Goal: Task Accomplishment & Management: Use online tool/utility

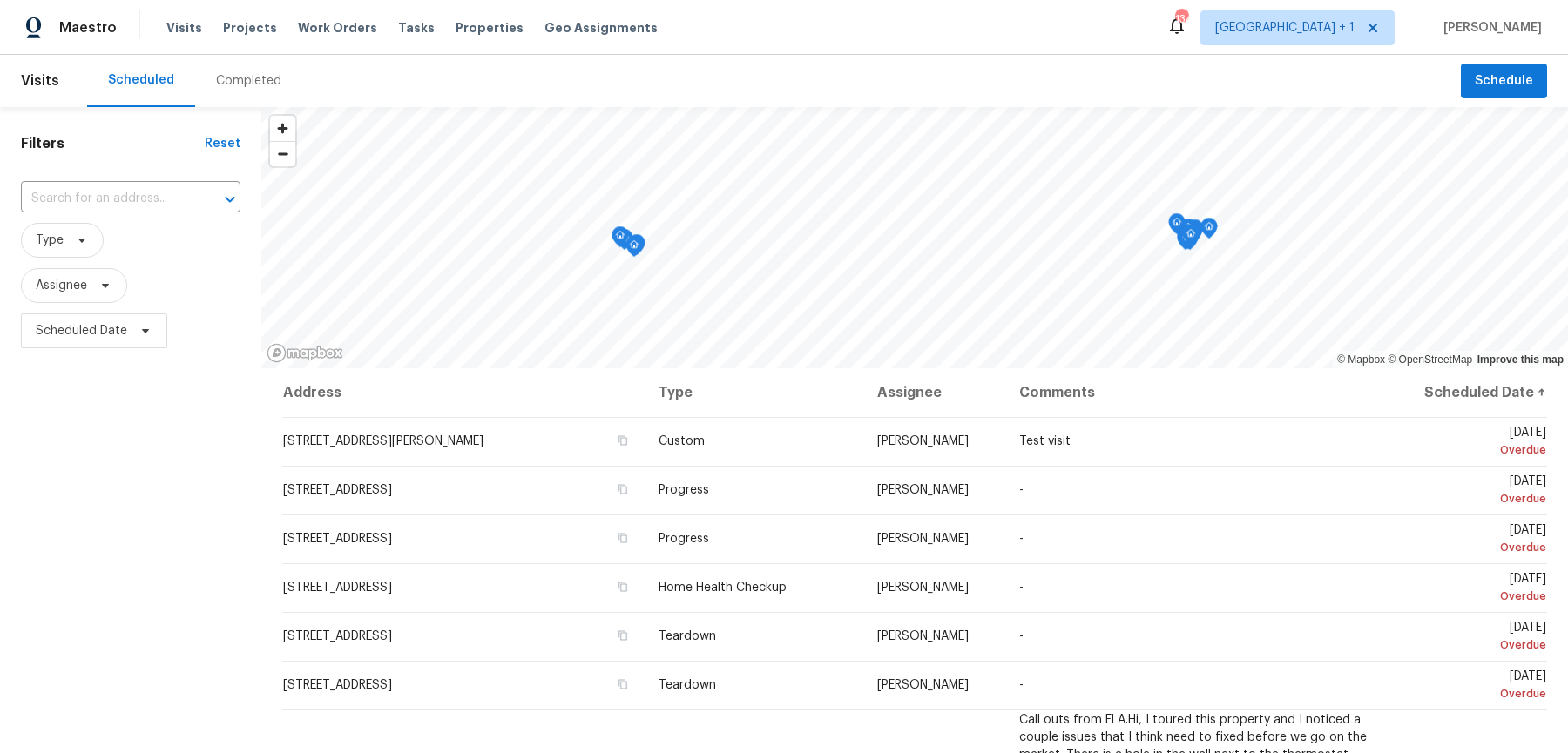
click at [1344, 48] on div "Maestro Visits Projects Work Orders Tasks Properties Geo Assignments 134 [GEOGR…" at bounding box center [784, 27] width 1568 height 54
click at [1344, 34] on span "[GEOGRAPHIC_DATA] + 1" at bounding box center [1284, 28] width 140 height 18
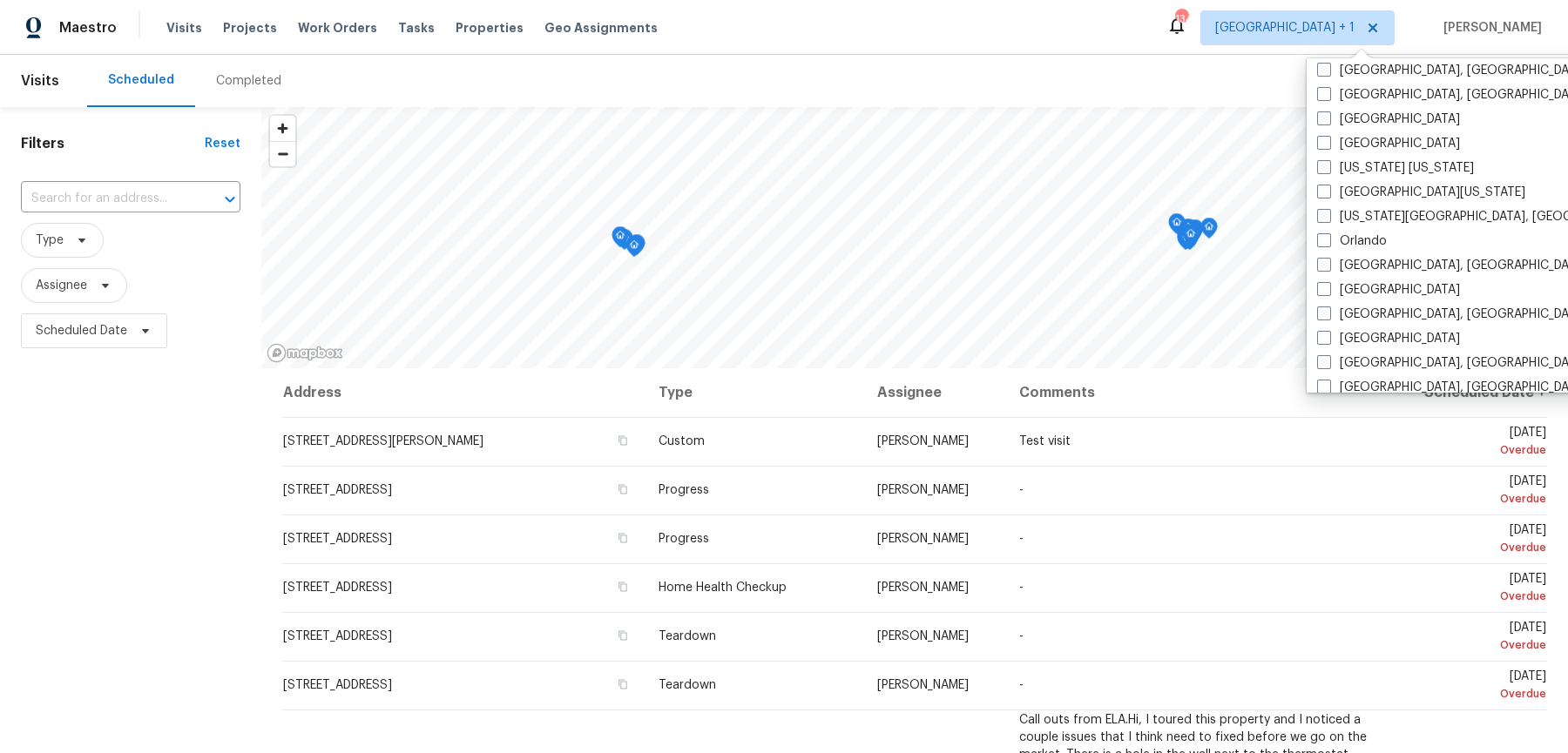
scroll to position [794, 0]
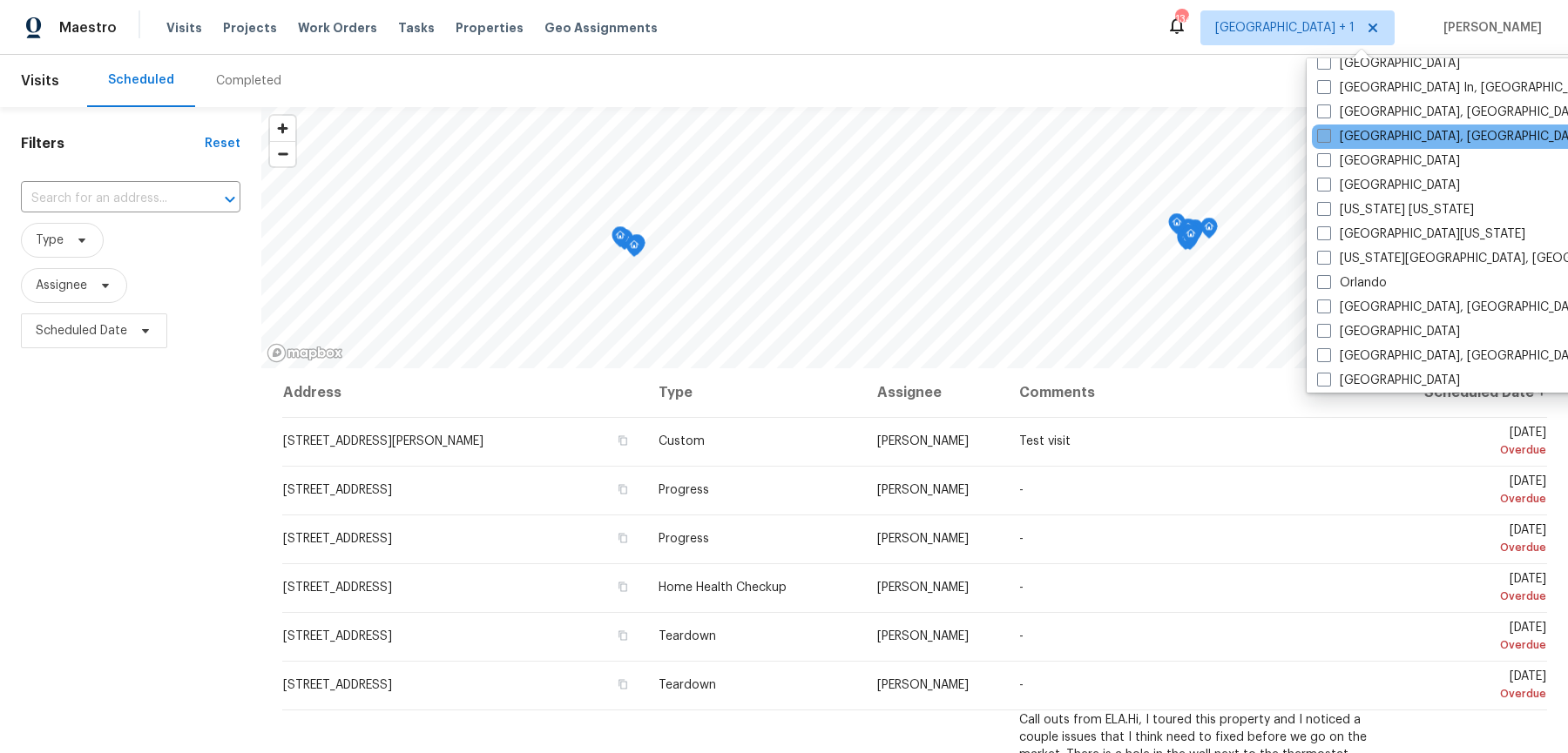
click at [1328, 128] on label "[GEOGRAPHIC_DATA], [GEOGRAPHIC_DATA]" at bounding box center [1451, 137] width 270 height 18
click at [1328, 128] on input "[GEOGRAPHIC_DATA], [GEOGRAPHIC_DATA]" at bounding box center [1322, 134] width 11 height 11
checkbox input "true"
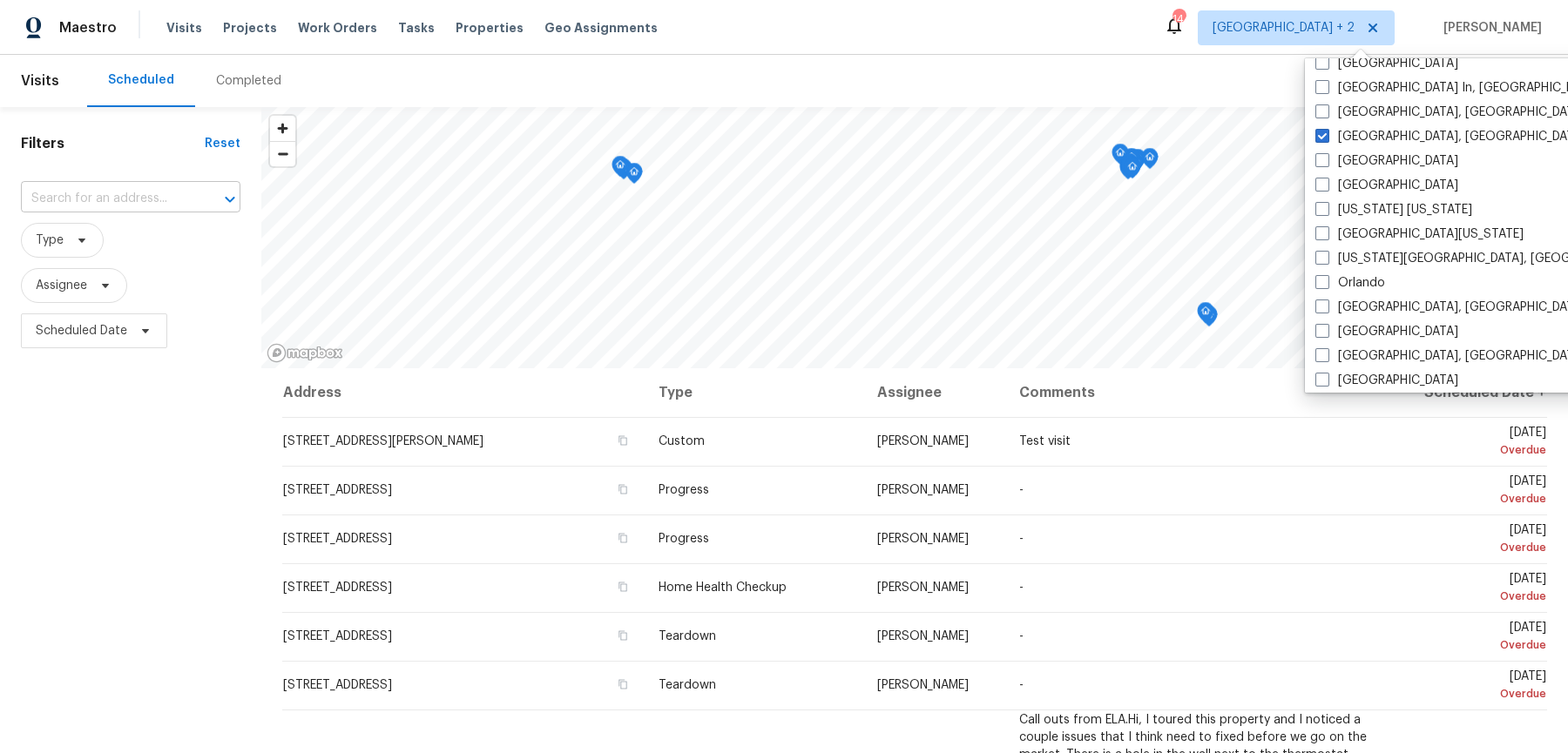
click at [147, 203] on input "text" at bounding box center [106, 199] width 171 height 27
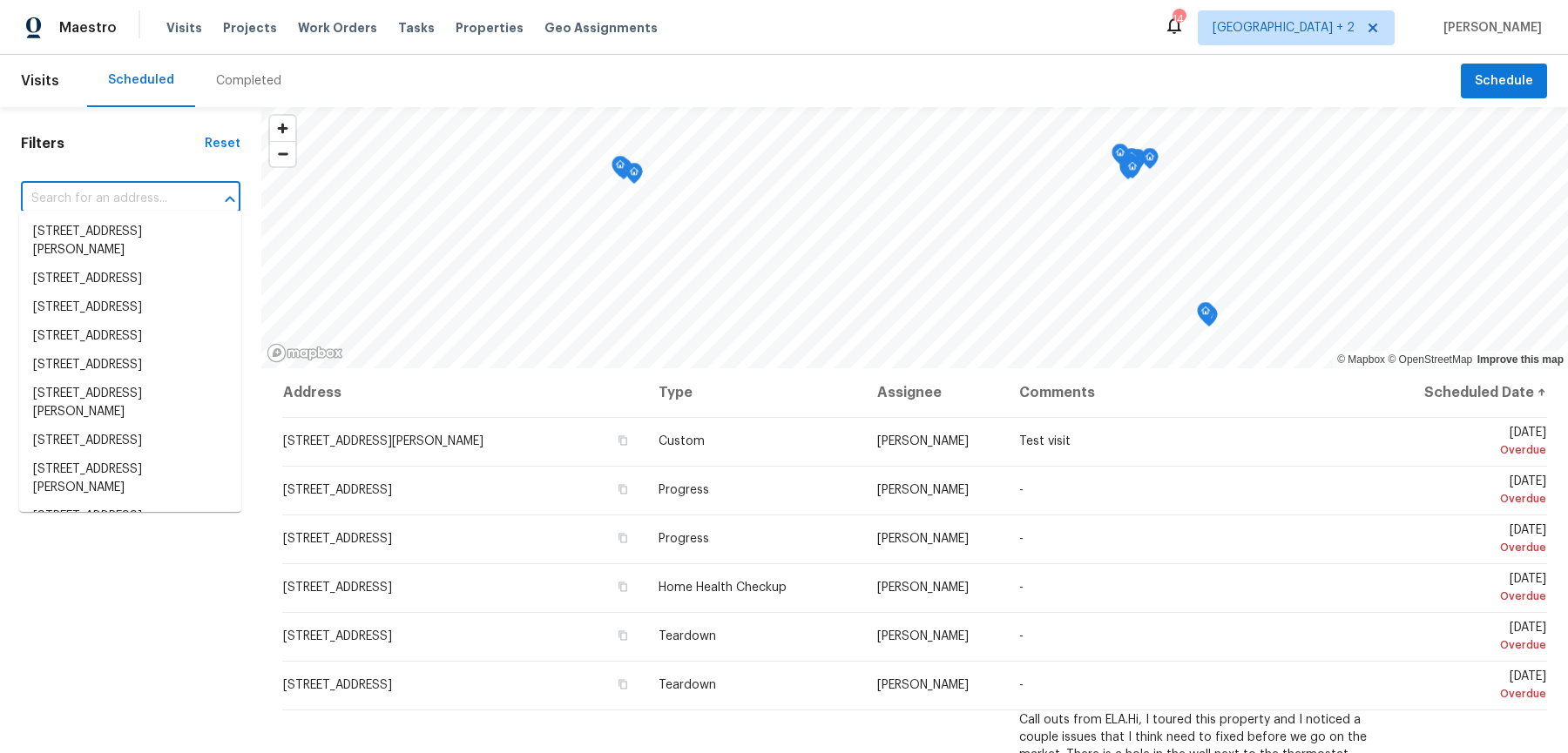
paste input "1701 Primrose Ct"
type input "1701 Primrose Ct"
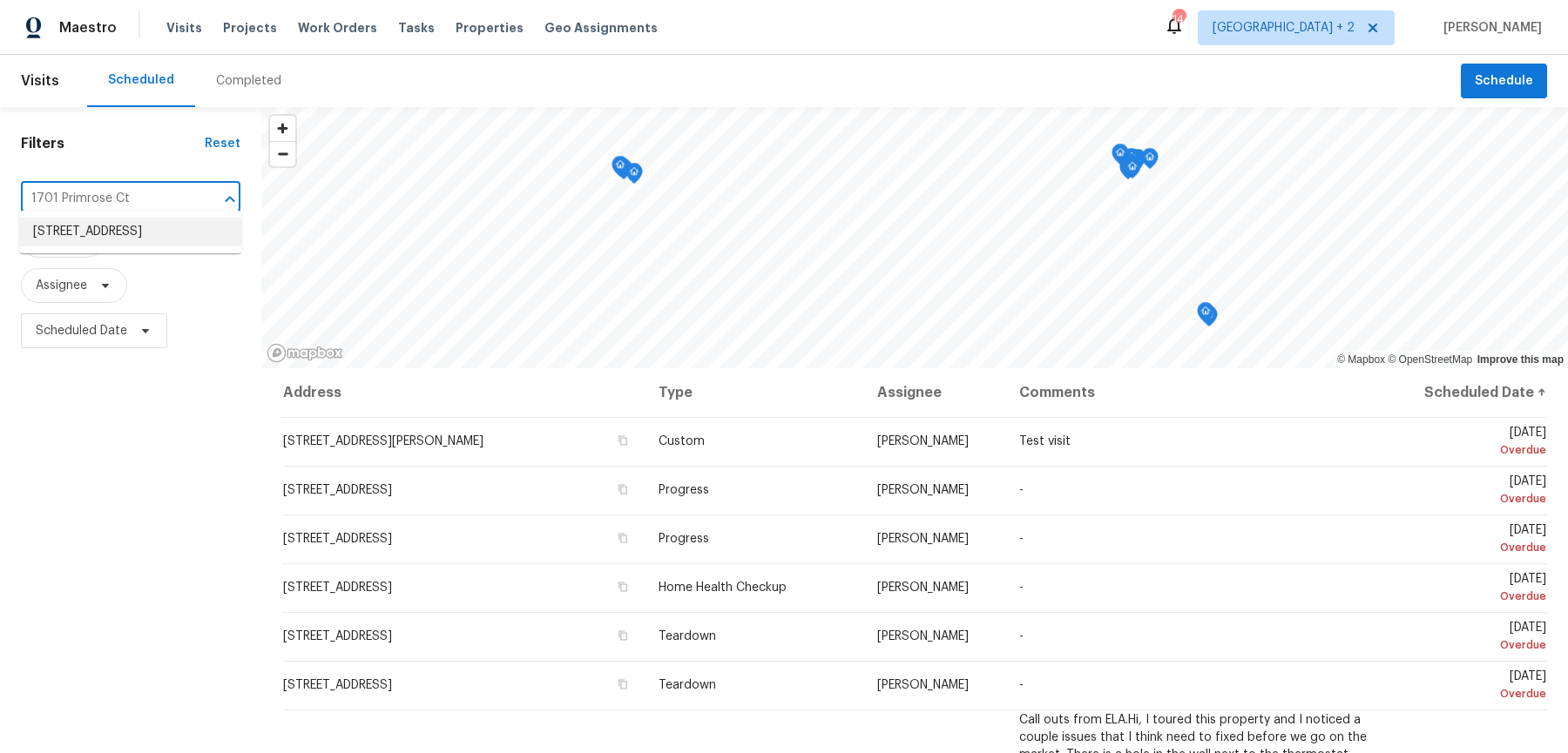
click at [144, 240] on li "[STREET_ADDRESS]" at bounding box center [130, 232] width 222 height 29
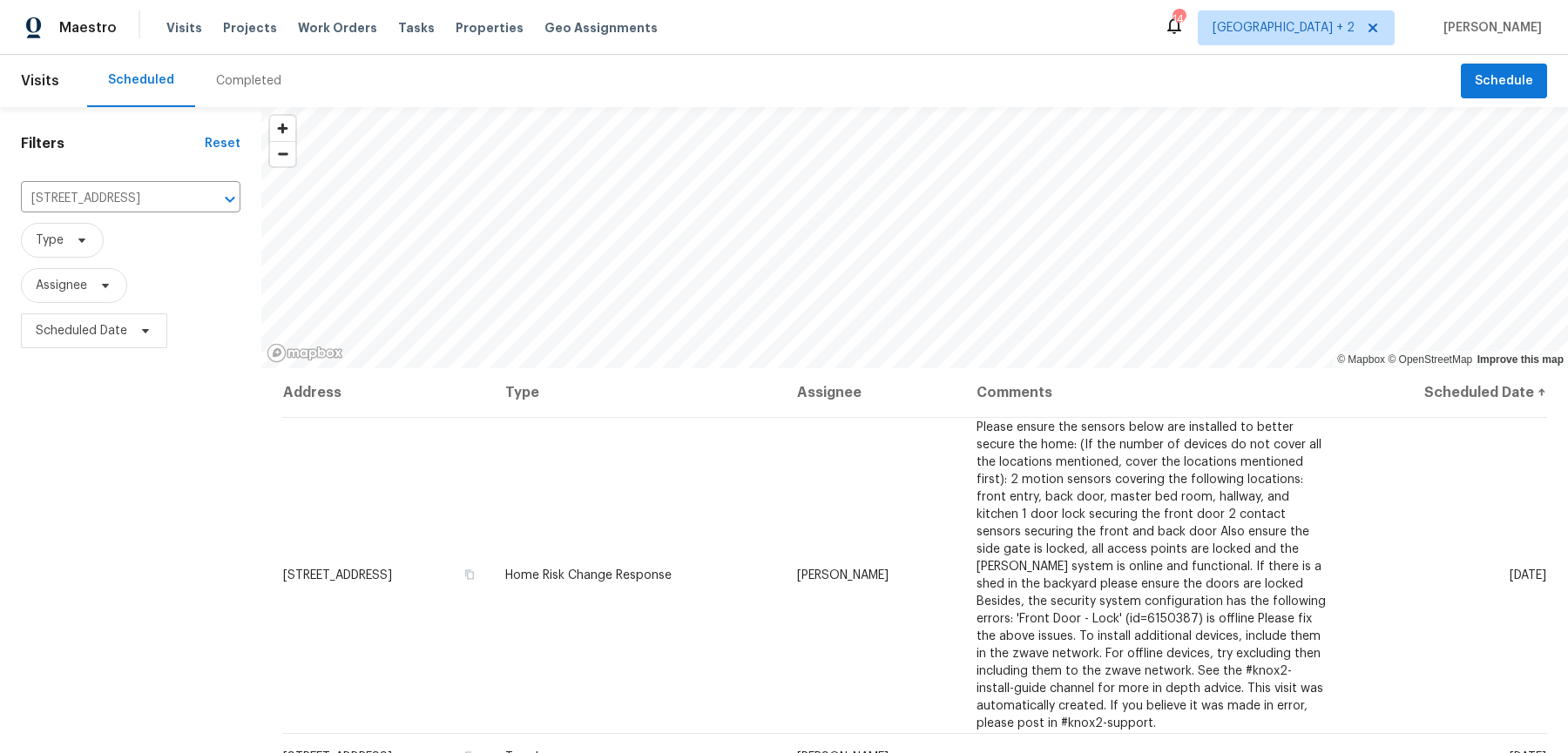
click at [1530, 49] on div "Maestro Visits Projects Work Orders Tasks Properties Geo Assignments 144 [GEOGR…" at bounding box center [784, 27] width 1568 height 54
click at [1530, 64] on button "Schedule" at bounding box center [1504, 81] width 86 height 36
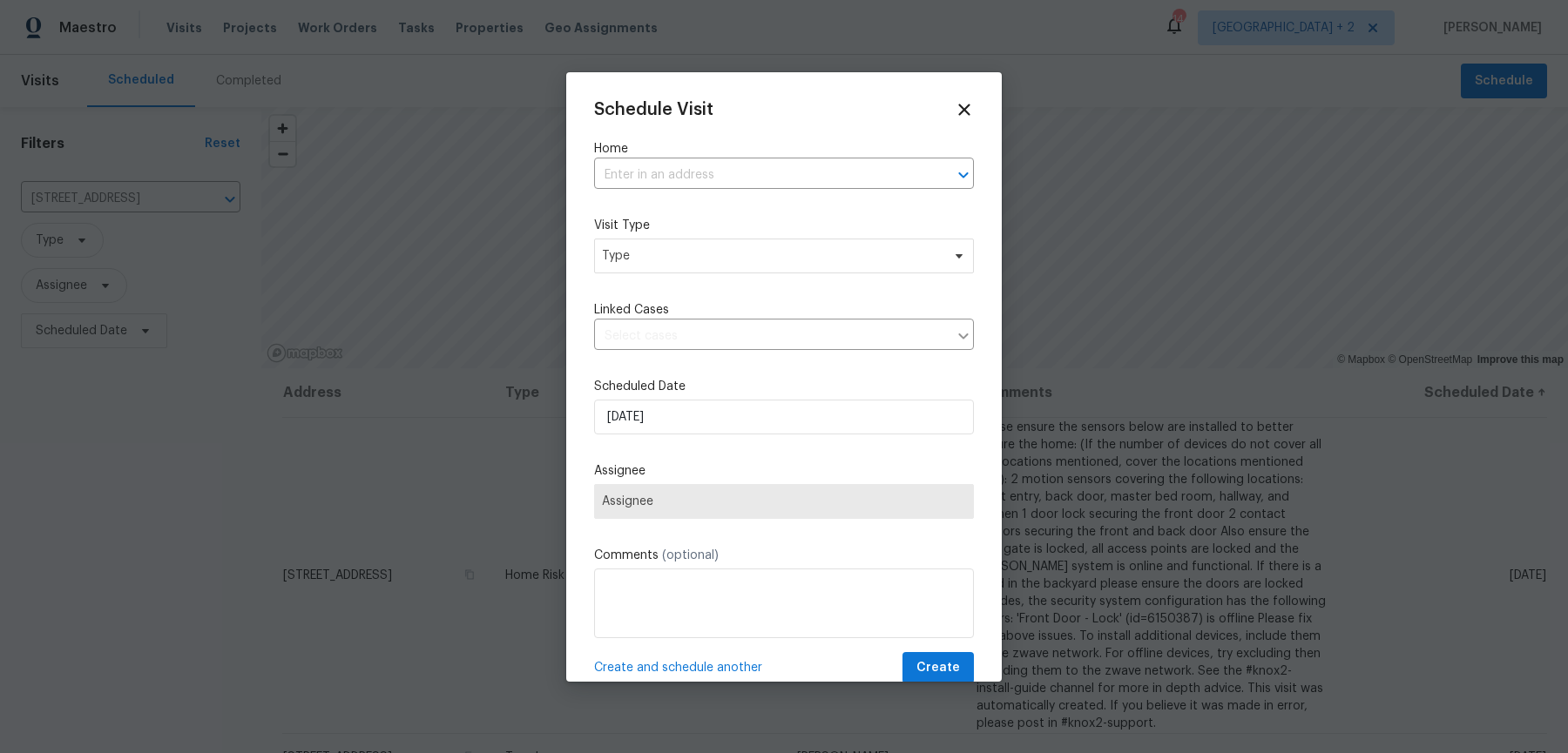
click at [799, 155] on div "Home ​" at bounding box center [784, 164] width 380 height 48
click at [784, 167] on input "text" at bounding box center [759, 175] width 331 height 27
paste input "1701 Primrose Ct"
type input "1701 Primrose Ct"
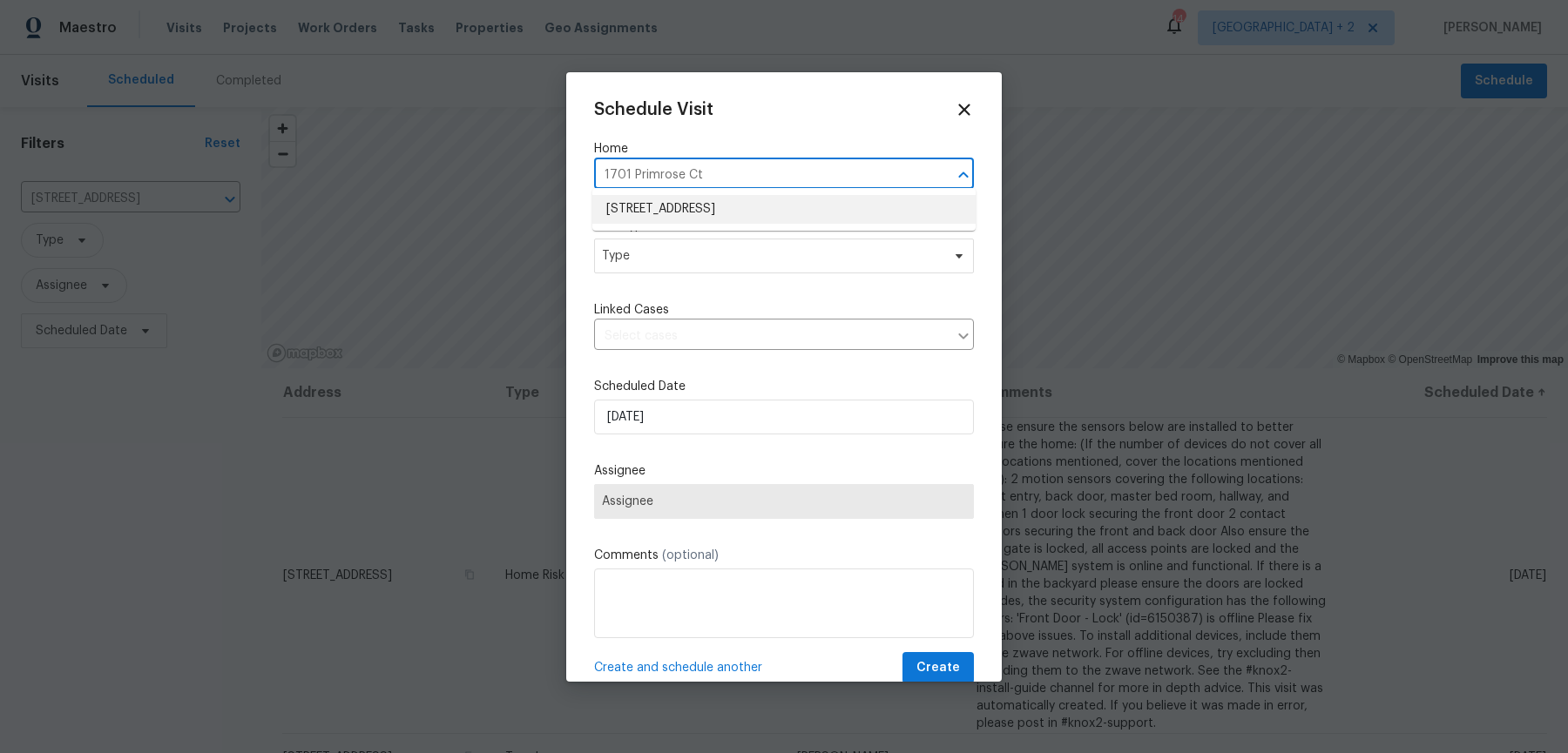
click at [750, 199] on li "[STREET_ADDRESS]" at bounding box center [784, 209] width 383 height 29
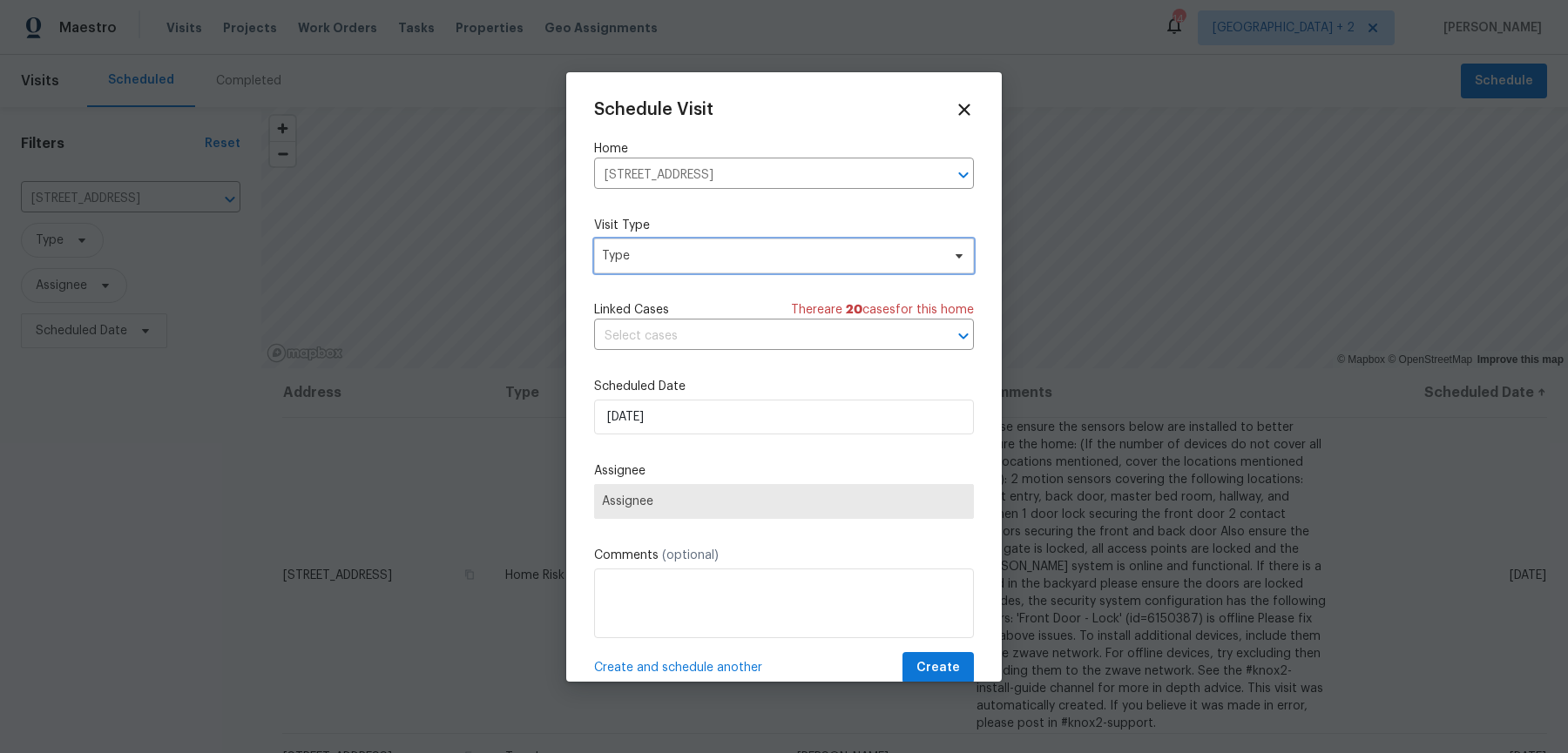
click at [683, 256] on span "Type" at bounding box center [771, 256] width 338 height 18
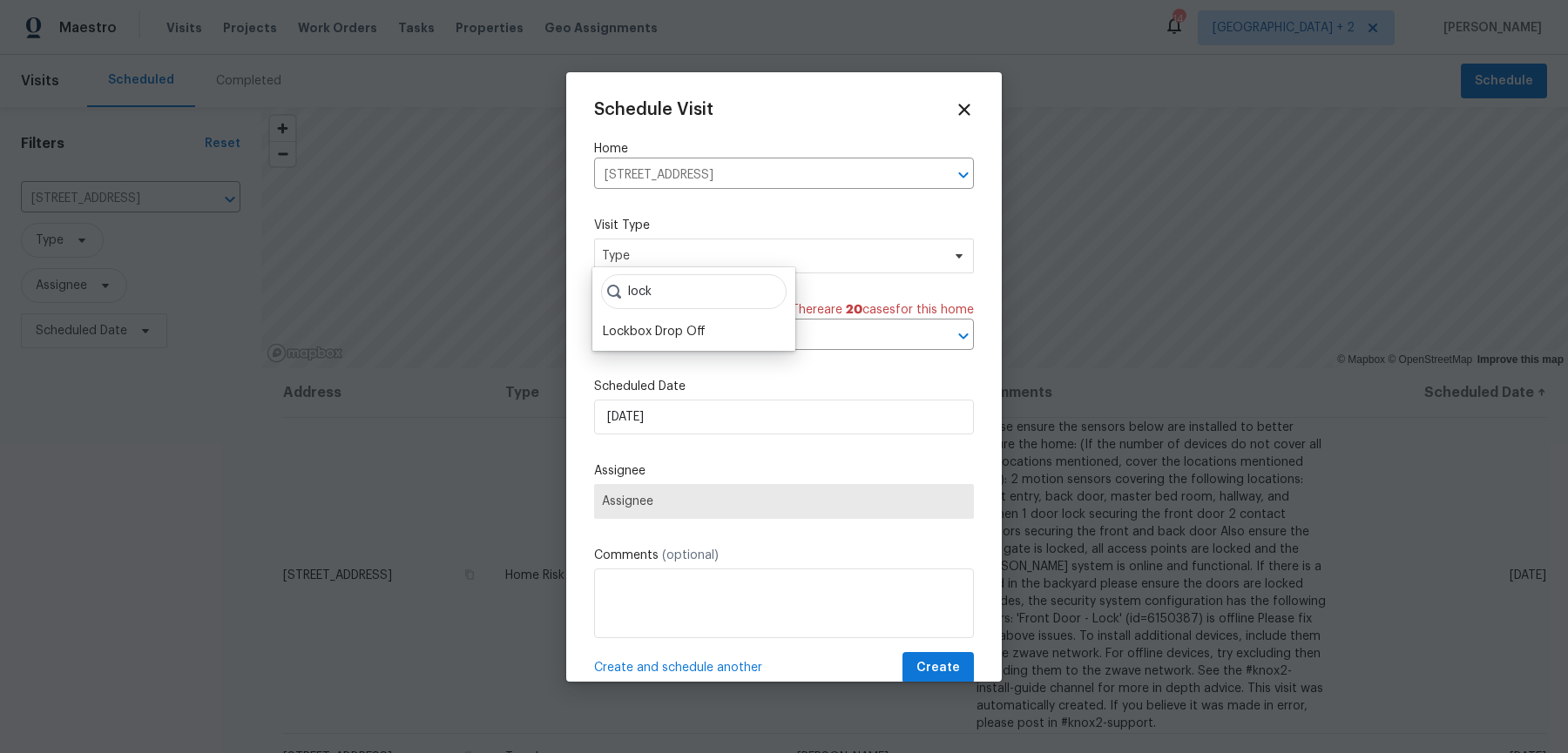
click at [668, 292] on input "lock" at bounding box center [693, 292] width 185 height 35
type input "acc"
click at [685, 326] on div "Access Issues" at bounding box center [693, 332] width 192 height 25
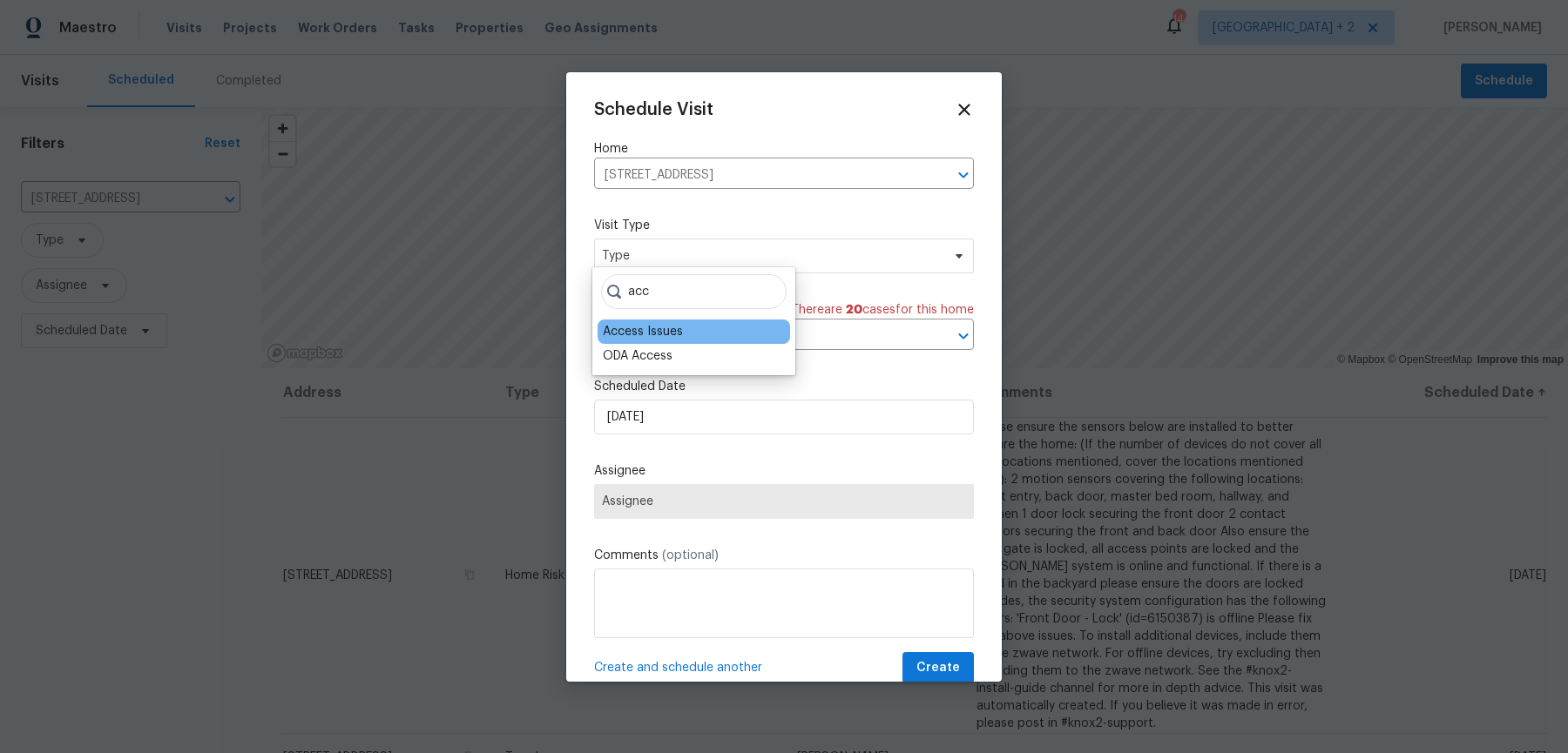
click at [633, 332] on div "Access Issues" at bounding box center [642, 332] width 80 height 18
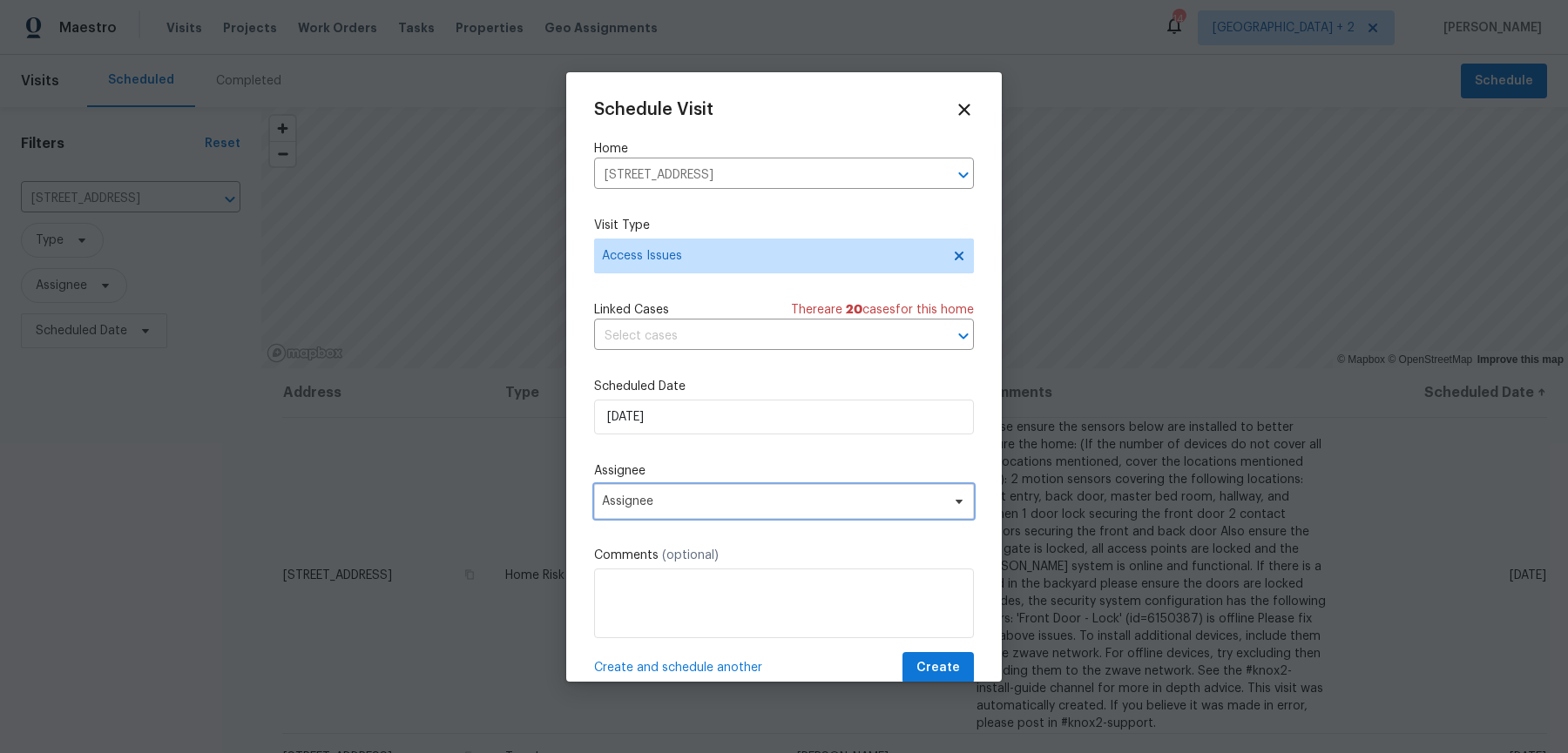
click at [657, 495] on span "Assignee" at bounding box center [773, 502] width 341 height 14
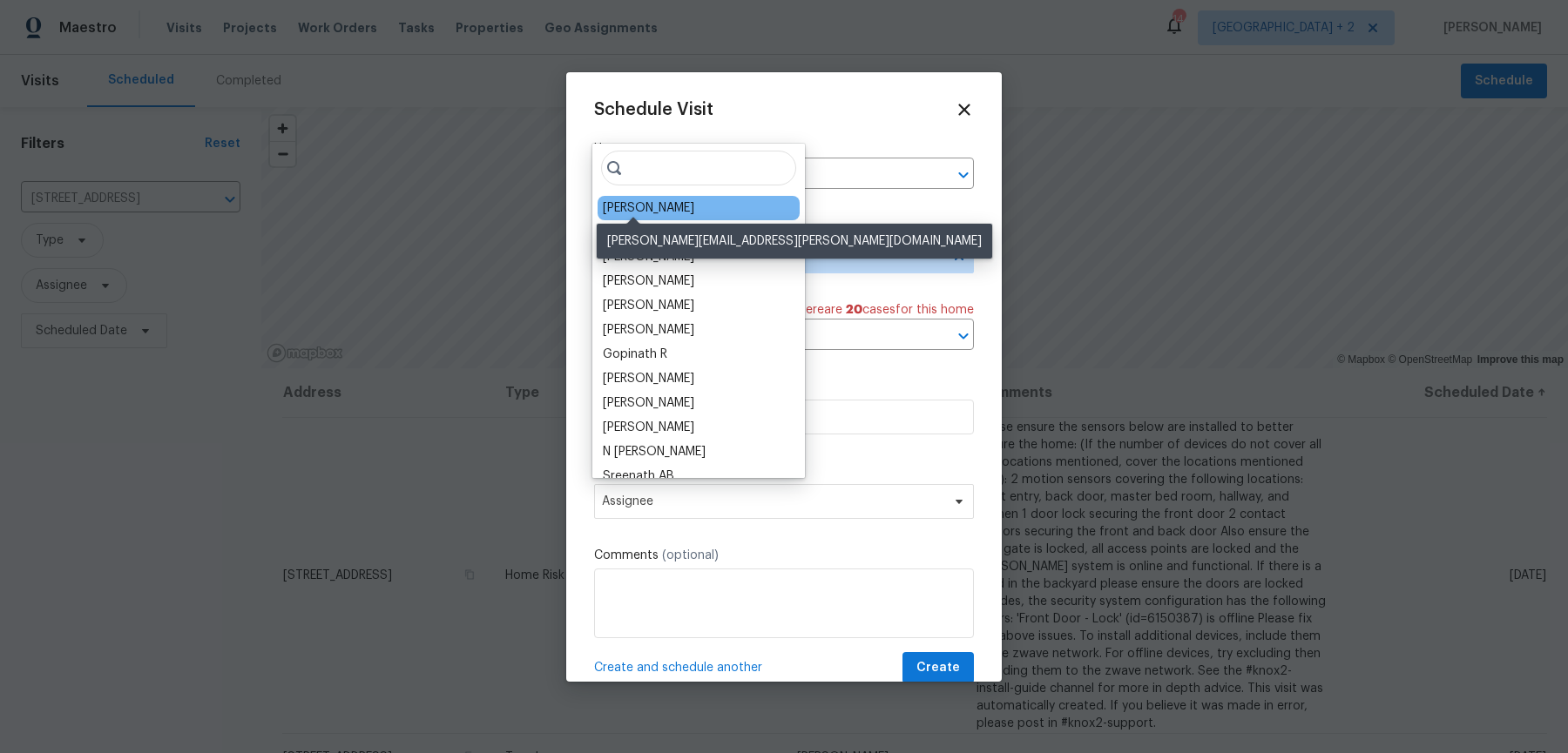
click at [637, 205] on div "[PERSON_NAME]" at bounding box center [649, 208] width 91 height 18
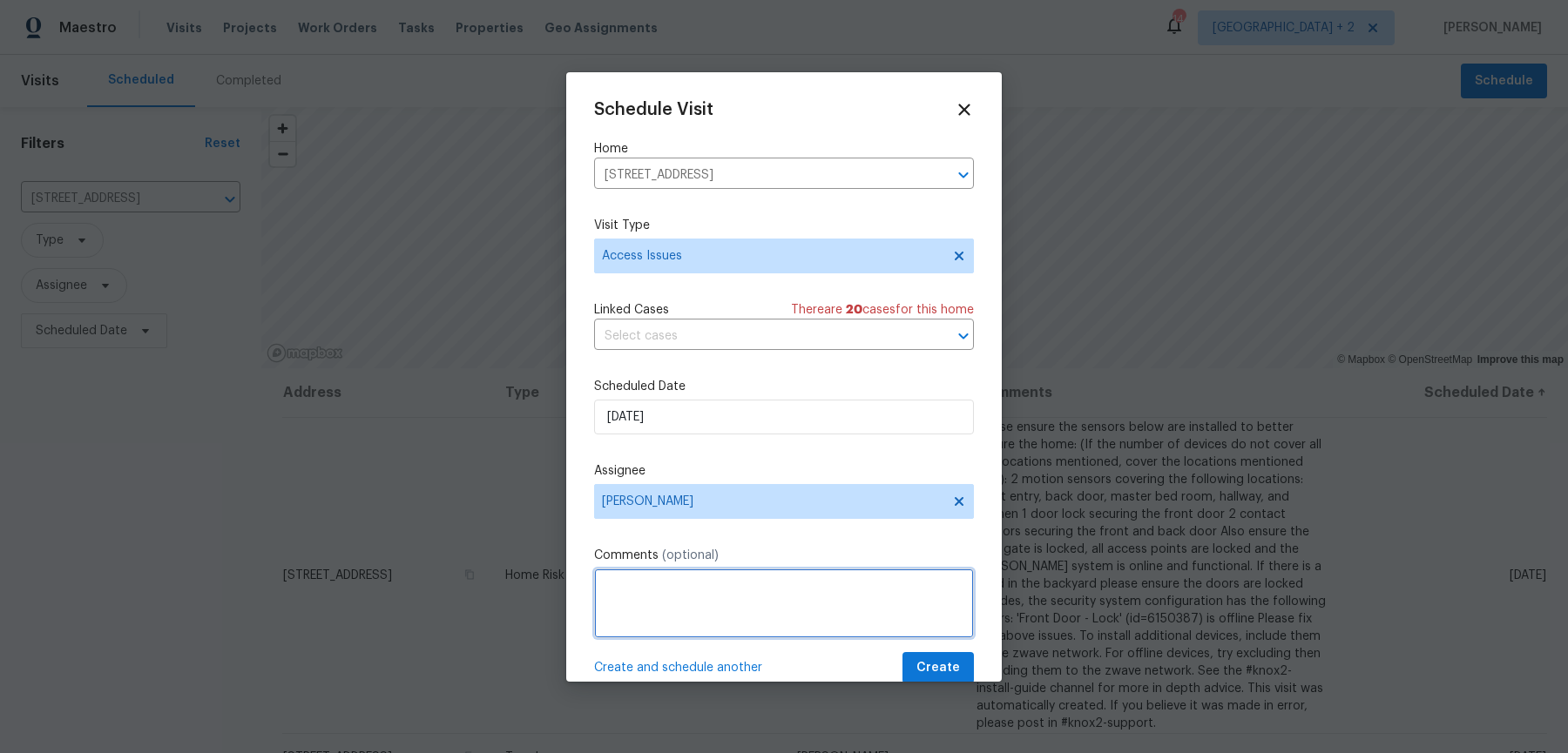
click at [697, 607] on textarea at bounding box center [784, 603] width 380 height 69
paste textarea "It looks like some sensors are offline (Front Motion Sensor, Back Motion Sensor…"
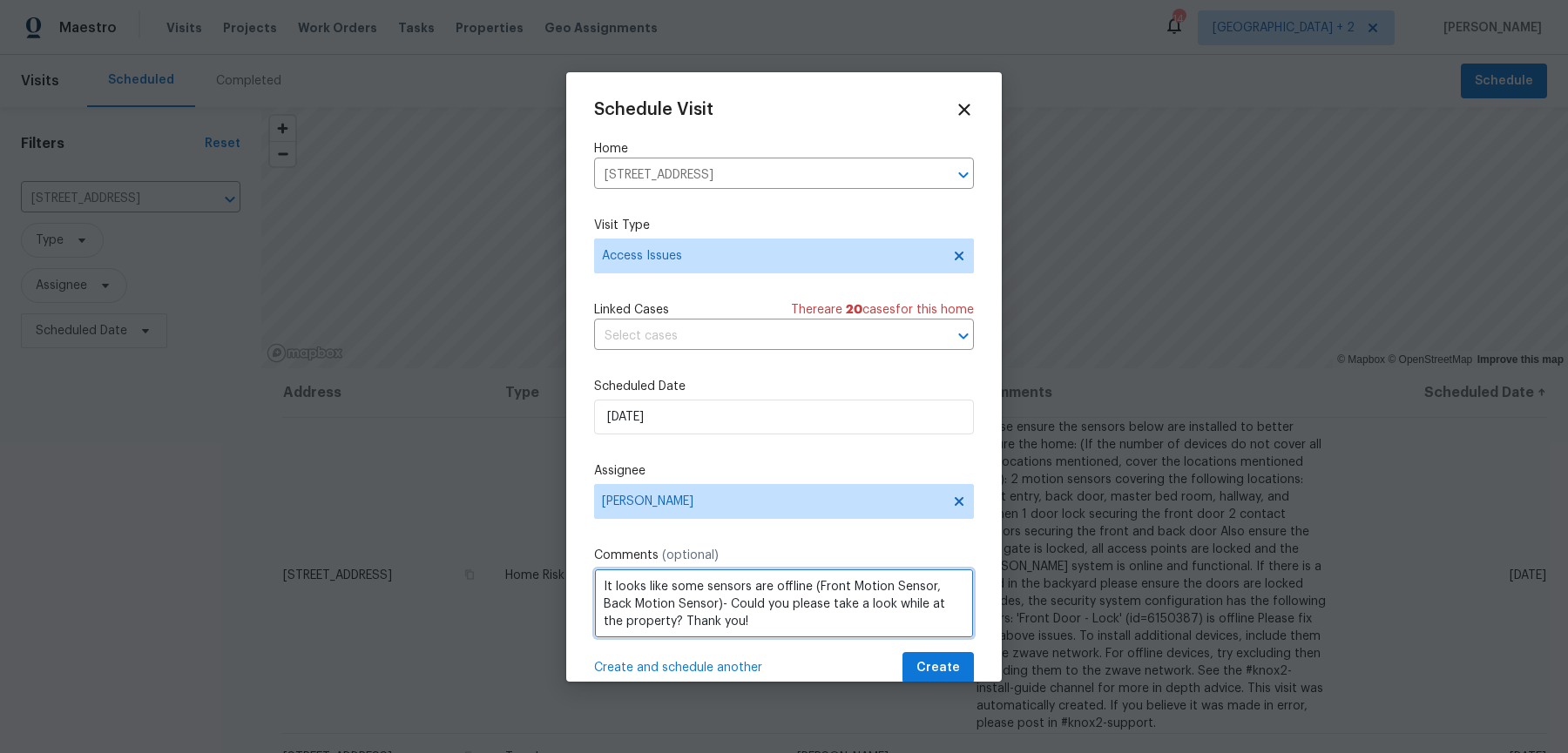
drag, startPoint x: 691, startPoint y: 581, endPoint x: 665, endPoint y: 566, distance: 30.0
click at [665, 568] on textarea "It looks like some sensors are offline (Front Motion Sensor, Back Motion Sensor…" at bounding box center [784, 603] width 380 height 69
type textarea "It looks like the front door lock is offline, Could you please take a look whil…"
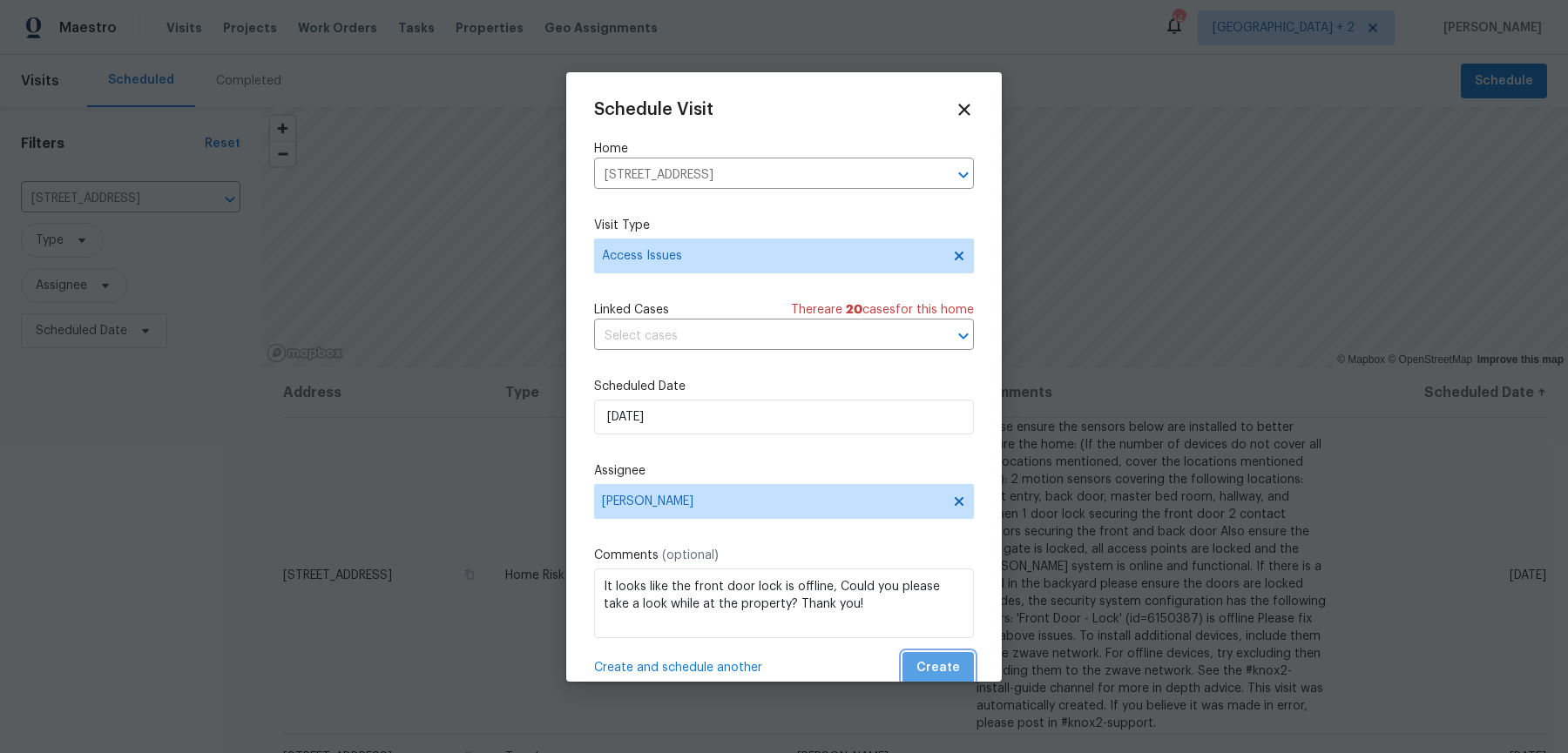
click at [952, 657] on span "Create" at bounding box center [938, 668] width 44 height 22
